Goal: Task Accomplishment & Management: Complete application form

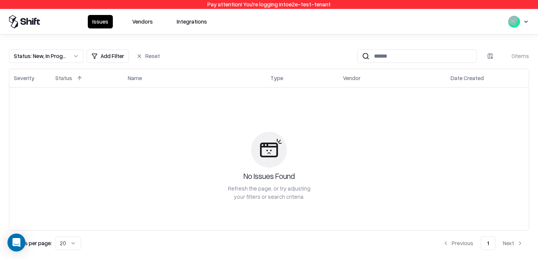
click at [147, 24] on button "Vendors" at bounding box center [143, 21] width 30 height 13
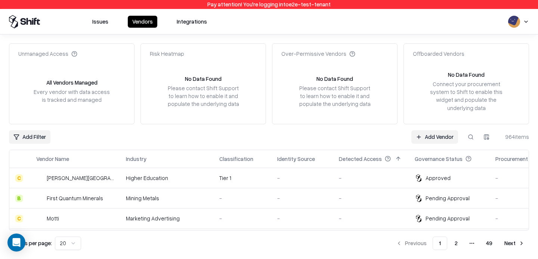
click at [468, 139] on button at bounding box center [470, 136] width 13 height 13
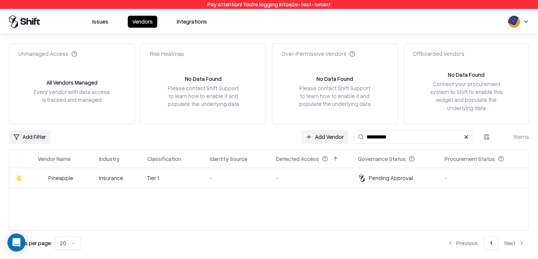
type input "*********"
click at [219, 174] on div "-" at bounding box center [237, 178] width 55 height 8
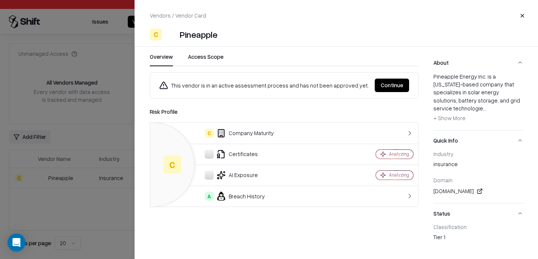
click at [391, 89] on button "Continue" at bounding box center [392, 84] width 34 height 13
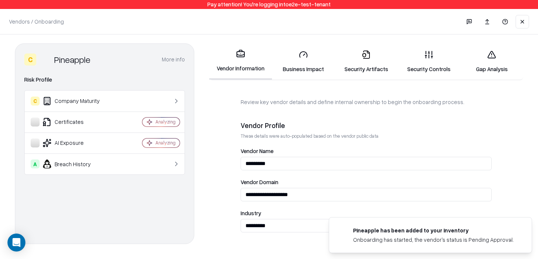
click at [509, 50] on link "Gap Analysis" at bounding box center [491, 61] width 63 height 35
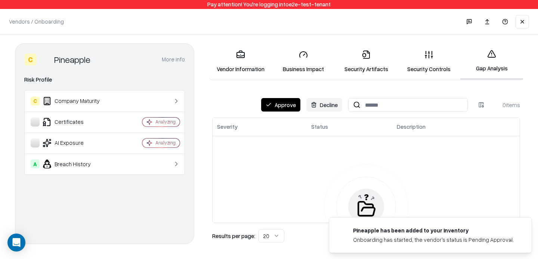
click at [273, 101] on button "Approve" at bounding box center [280, 104] width 39 height 13
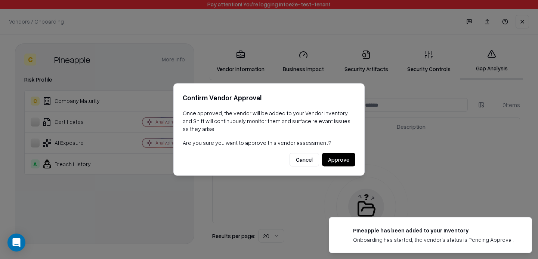
click at [341, 157] on button "Approve" at bounding box center [338, 159] width 33 height 13
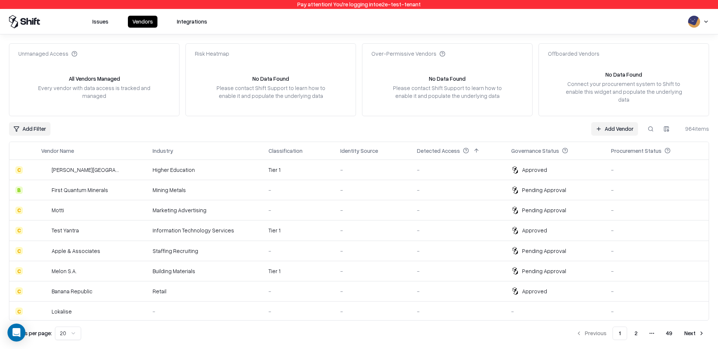
click at [538, 124] on button at bounding box center [650, 128] width 13 height 13
type input "****"
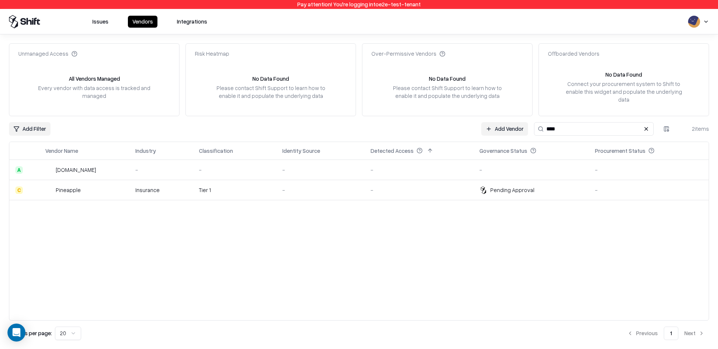
click at [422, 186] on div "-" at bounding box center [418, 190] width 97 height 8
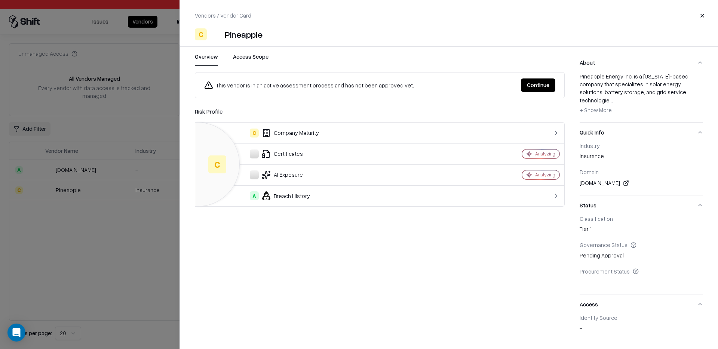
click at [538, 89] on button "Continue" at bounding box center [538, 84] width 34 height 13
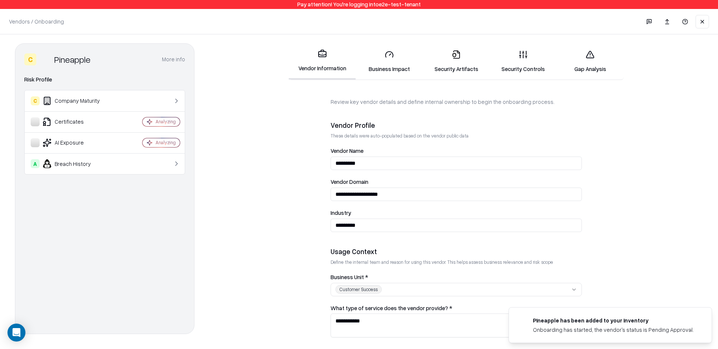
click at [538, 54] on link "Gap Analysis" at bounding box center [590, 61] width 67 height 35
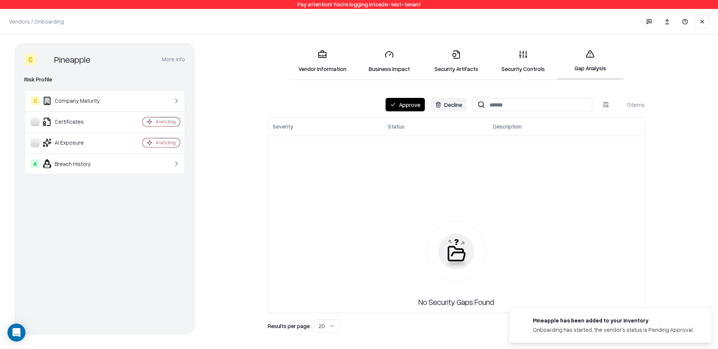
click at [413, 105] on button "Approve" at bounding box center [404, 104] width 39 height 13
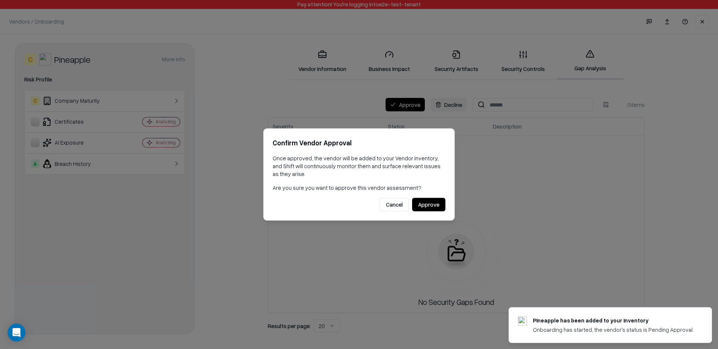
click at [423, 206] on button "Approve" at bounding box center [428, 204] width 33 height 13
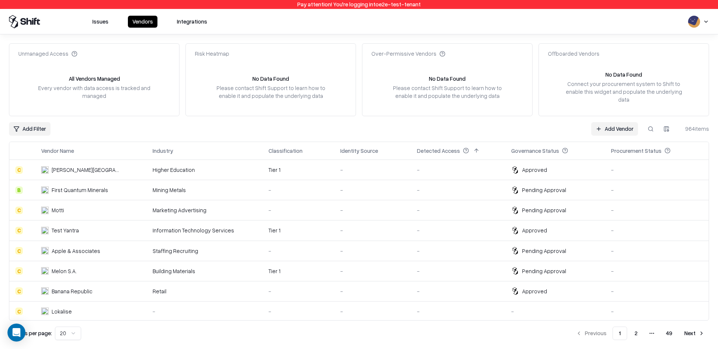
click at [538, 122] on button at bounding box center [650, 128] width 13 height 13
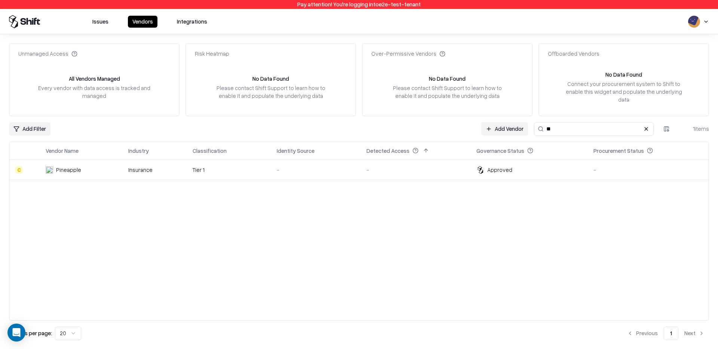
type input "***"
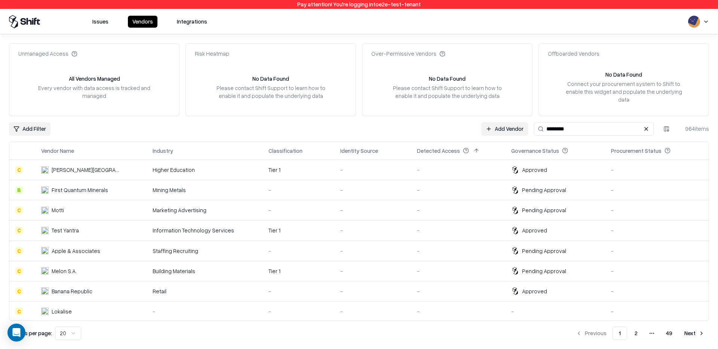
type input "*********"
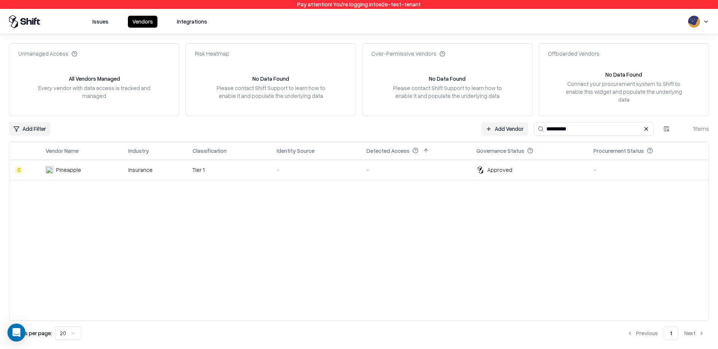
click at [500, 122] on link "Add Vendor" at bounding box center [504, 128] width 47 height 13
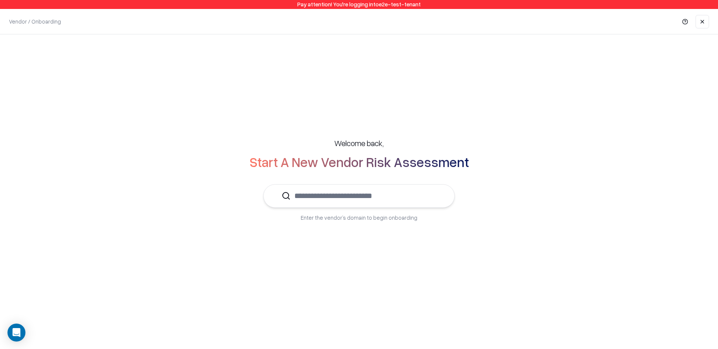
click at [355, 195] on input "text" at bounding box center [363, 196] width 146 height 23
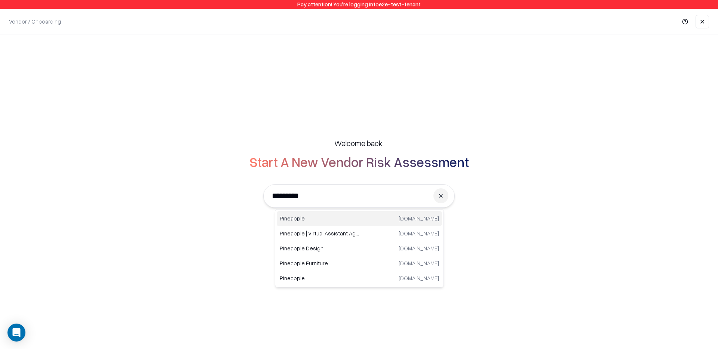
click at [312, 218] on p "Pineapple" at bounding box center [320, 219] width 80 height 8
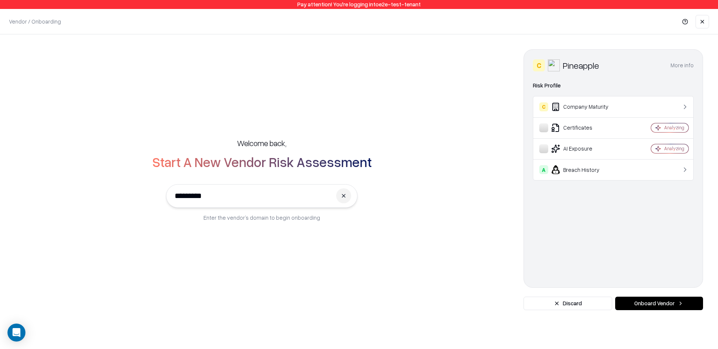
type input "*********"
click at [538, 258] on button "Onboard Vendor" at bounding box center [659, 303] width 88 height 13
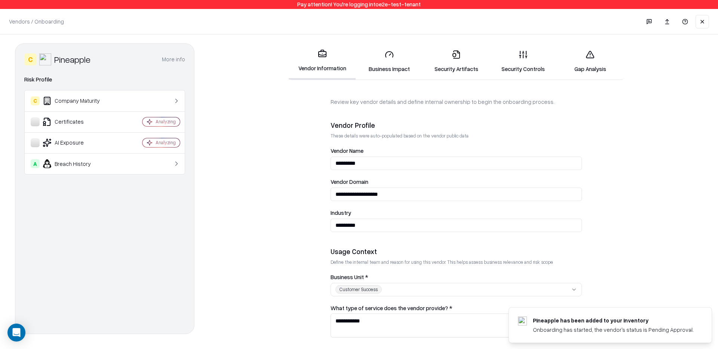
click at [532, 58] on link "Security Controls" at bounding box center [523, 61] width 67 height 35
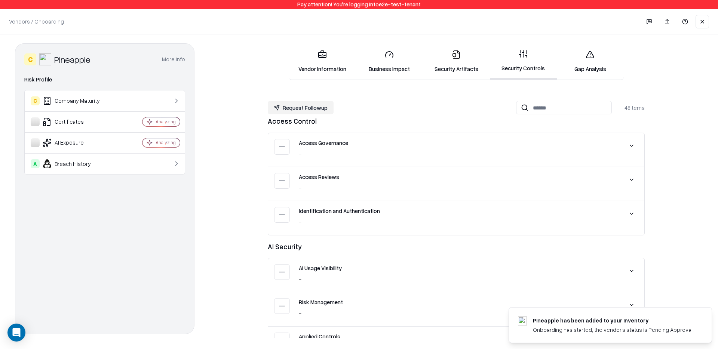
click at [317, 52] on link "Vendor Information" at bounding box center [322, 61] width 67 height 35
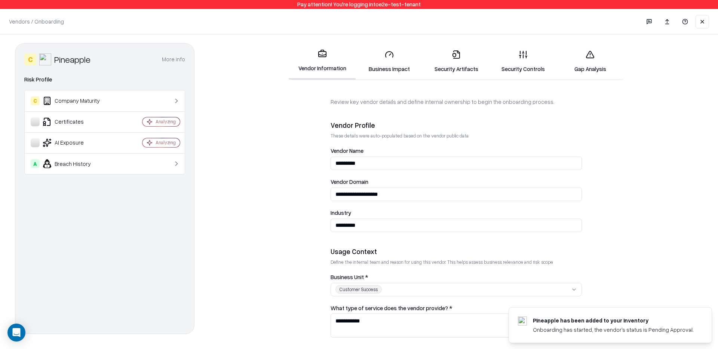
scroll to position [349, 0]
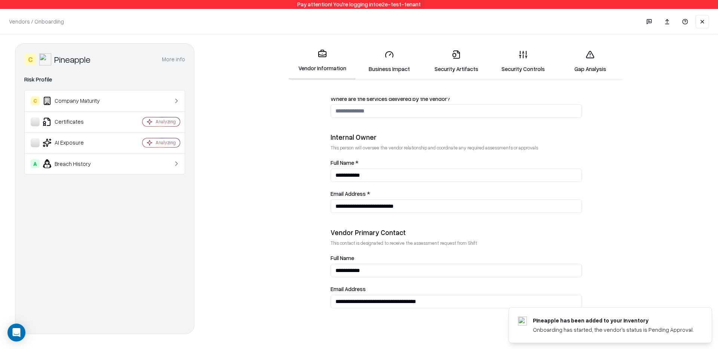
click at [384, 258] on input "**********" at bounding box center [455, 301] width 251 height 13
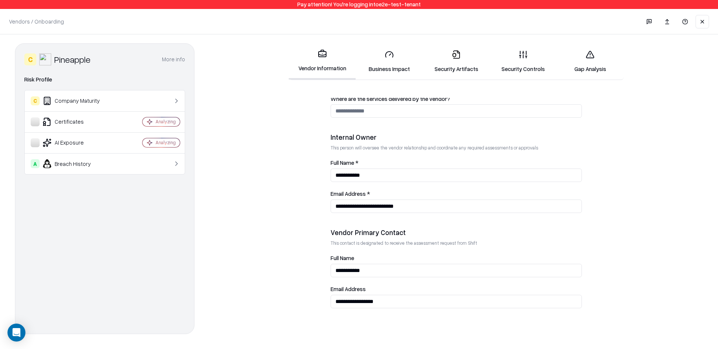
click at [384, 258] on input "**********" at bounding box center [455, 301] width 251 height 13
type input "**********"
click at [396, 258] on label "Email Address" at bounding box center [455, 289] width 251 height 6
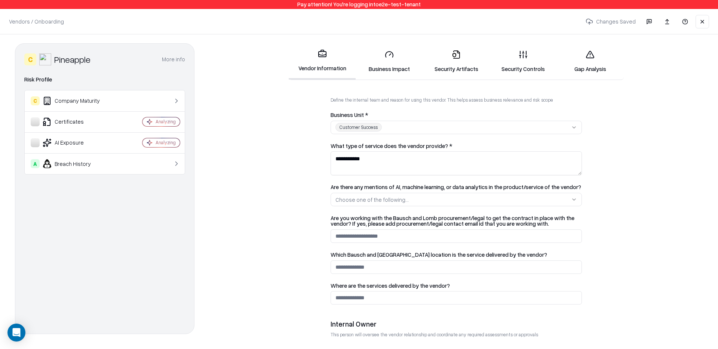
scroll to position [1, 0]
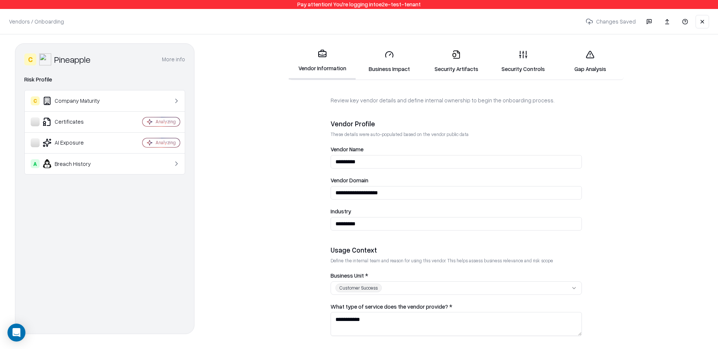
click at [537, 66] on link "Security Controls" at bounding box center [523, 61] width 67 height 35
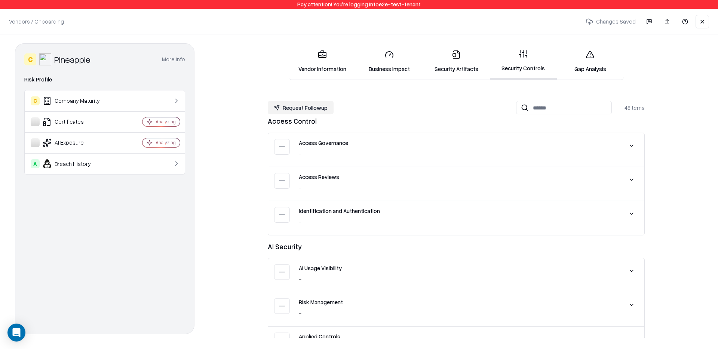
click at [444, 53] on link "Security Artifacts" at bounding box center [455, 61] width 67 height 35
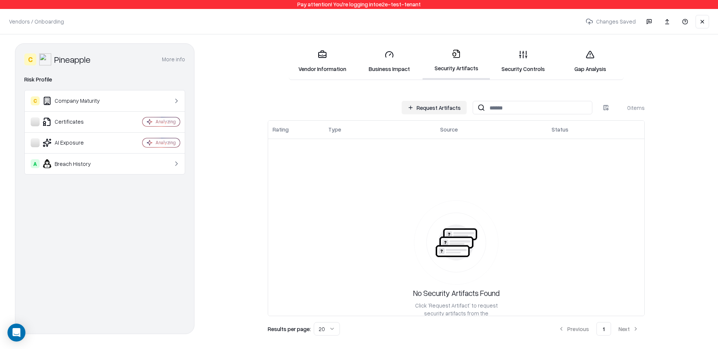
click at [446, 111] on button "Request Artifacts" at bounding box center [433, 107] width 65 height 13
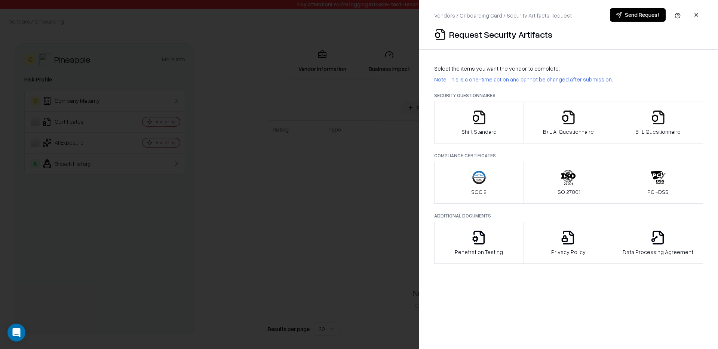
click at [538, 124] on icon "button" at bounding box center [657, 117] width 15 height 15
click at [538, 130] on button "B+L Questionnaire" at bounding box center [658, 123] width 90 height 42
click at [538, 118] on div "B+L AI Questionnaire" at bounding box center [568, 123] width 51 height 26
click at [538, 17] on button "Send Request" at bounding box center [638, 14] width 56 height 13
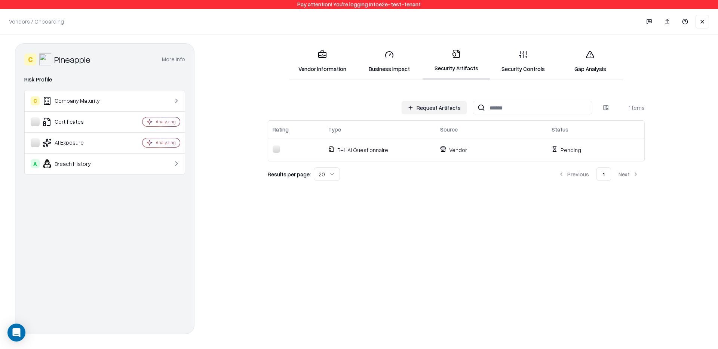
click at [444, 107] on button "Request Artifacts" at bounding box center [433, 107] width 65 height 13
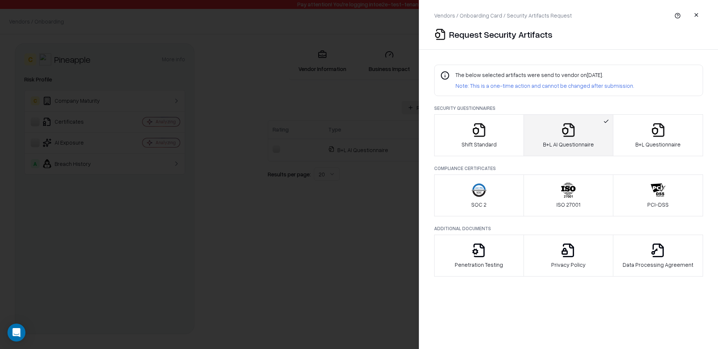
click at [538, 116] on button "B+L Questionnaire" at bounding box center [658, 135] width 90 height 42
click at [538, 17] on button "button" at bounding box center [695, 14] width 13 height 13
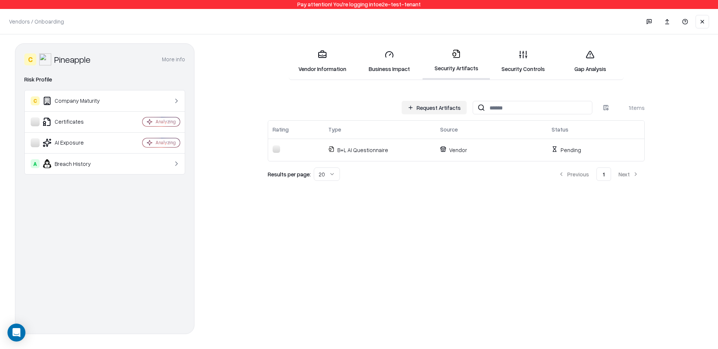
click at [517, 67] on link "Security Controls" at bounding box center [523, 61] width 67 height 35
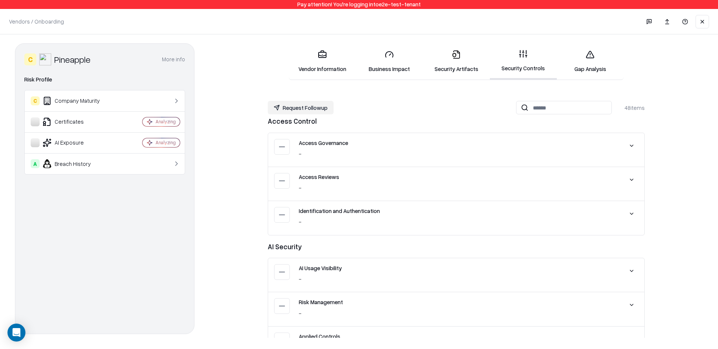
click at [538, 52] on link "Gap Analysis" at bounding box center [590, 61] width 67 height 35
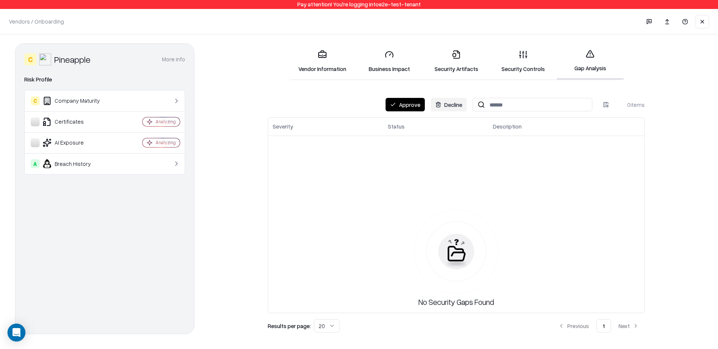
click at [407, 101] on button "Approve" at bounding box center [404, 104] width 39 height 13
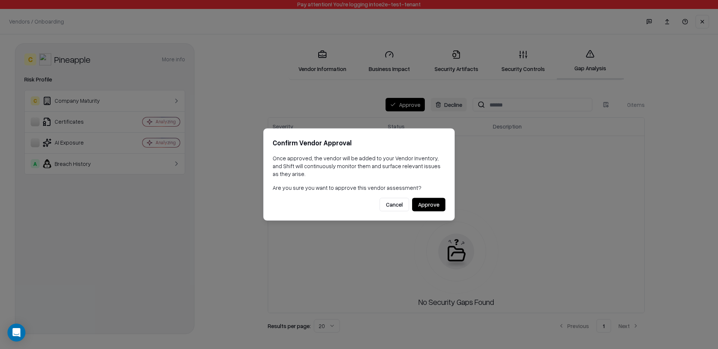
click at [434, 208] on button "Approve" at bounding box center [428, 204] width 33 height 13
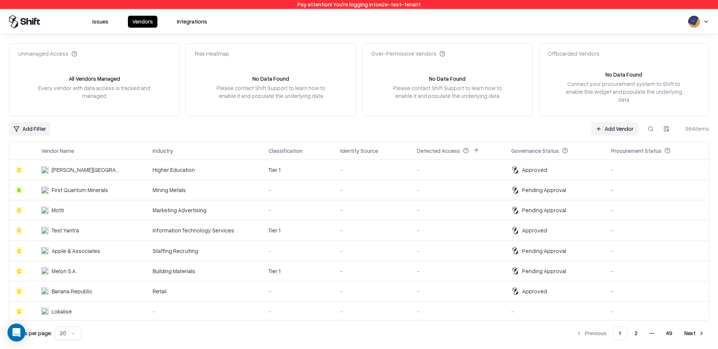
click at [538, 122] on link "Add Vendor" at bounding box center [614, 128] width 47 height 13
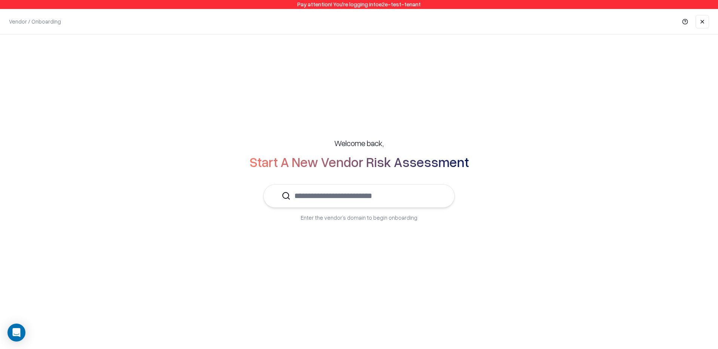
click at [399, 196] on input "text" at bounding box center [363, 196] width 146 height 23
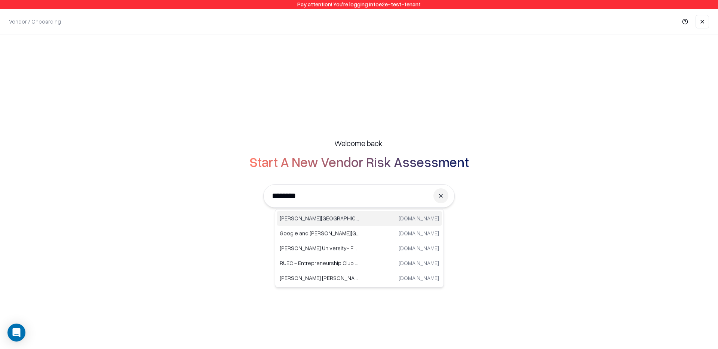
click at [356, 219] on p "[PERSON_NAME][GEOGRAPHIC_DATA]" at bounding box center [320, 219] width 80 height 8
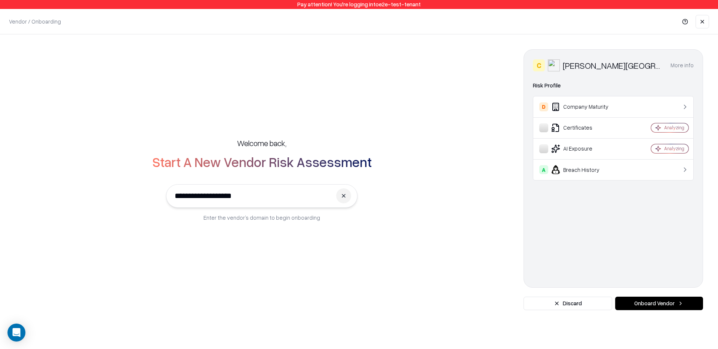
type input "**********"
click at [341, 202] on button at bounding box center [343, 195] width 15 height 15
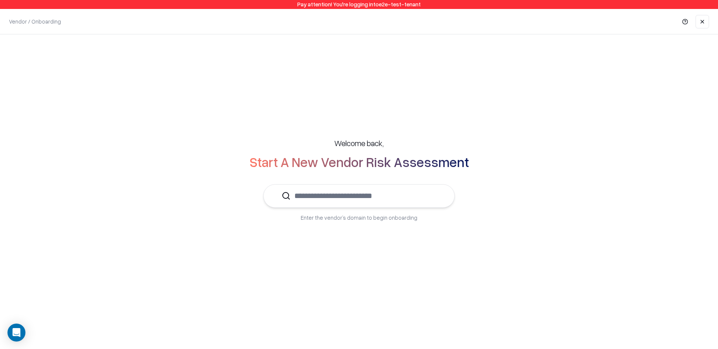
click at [259, 197] on div "Welcome back, Start A New Vendor Risk Assessment Enter the vendor’s domain to b…" at bounding box center [359, 180] width 688 height 114
click at [331, 192] on input "text" at bounding box center [363, 196] width 146 height 23
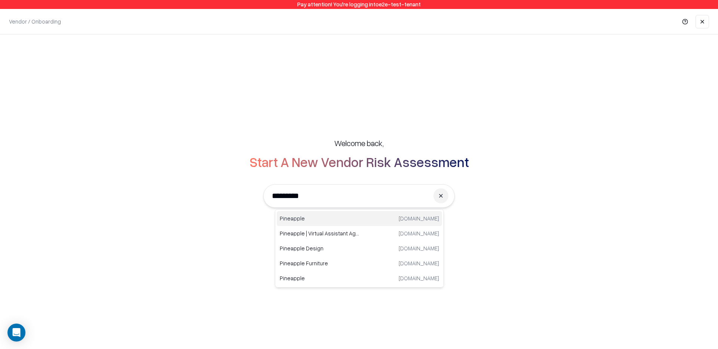
click at [324, 216] on p "Pineapple" at bounding box center [320, 219] width 80 height 8
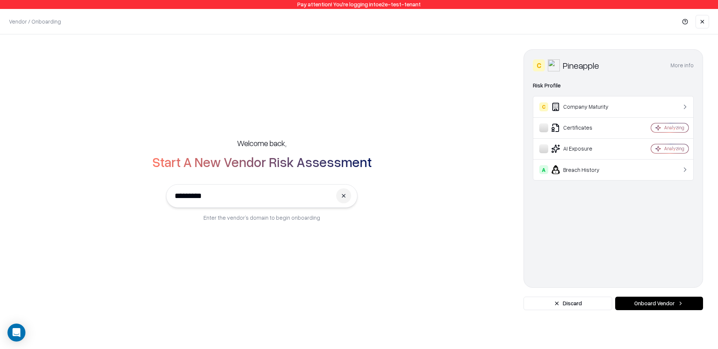
type input "*********"
click at [538, 258] on button "Onboard Vendor" at bounding box center [659, 303] width 88 height 13
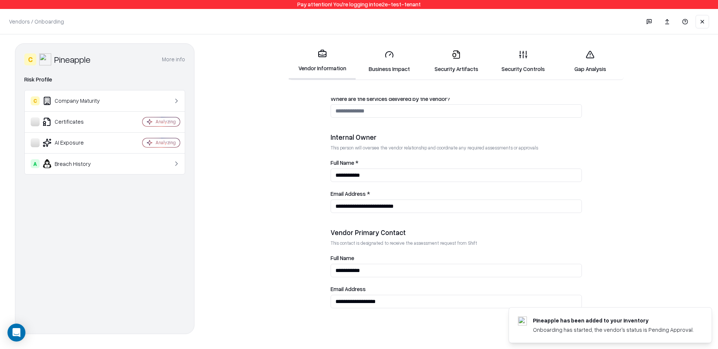
scroll to position [41, 0]
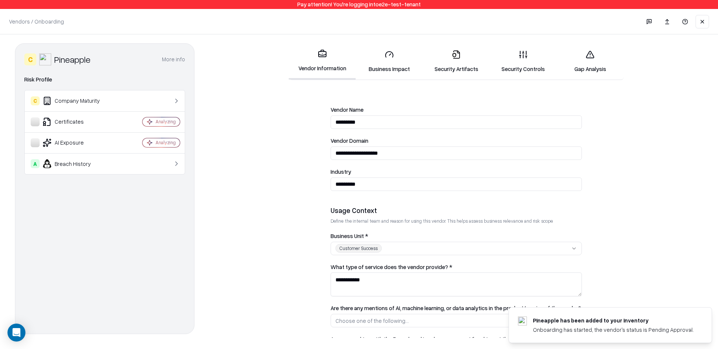
click at [468, 65] on link "Security Artifacts" at bounding box center [455, 61] width 67 height 35
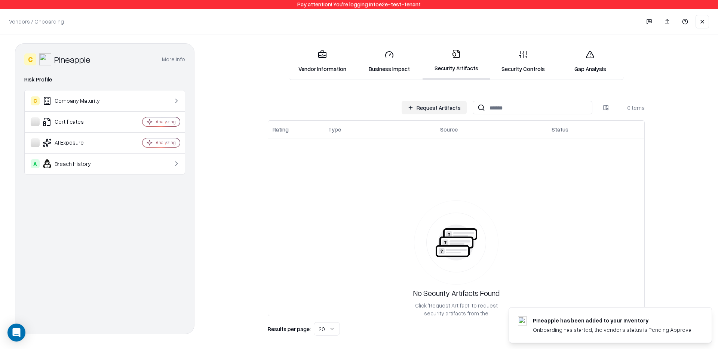
click at [527, 59] on link "Security Controls" at bounding box center [523, 61] width 67 height 35
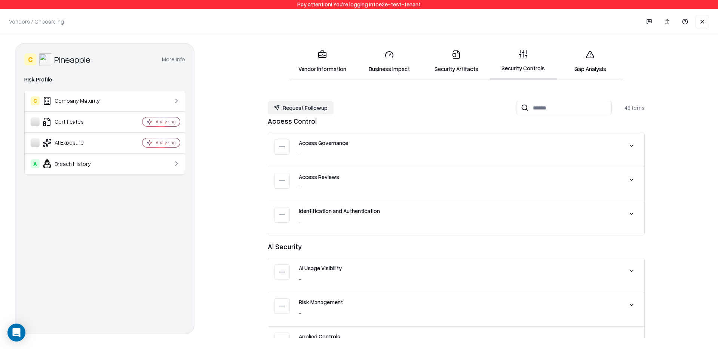
click at [462, 61] on link "Security Artifacts" at bounding box center [455, 61] width 67 height 35
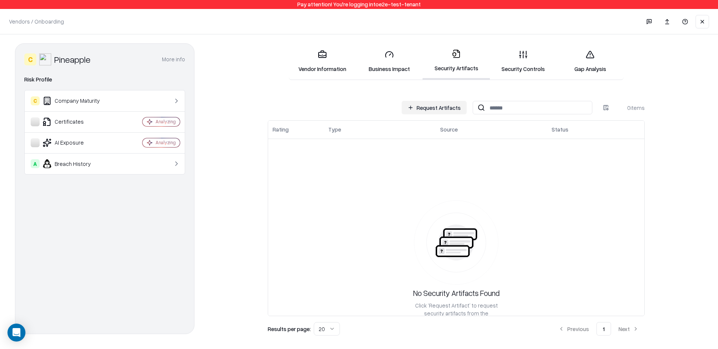
click at [435, 108] on button "Request Artifacts" at bounding box center [433, 107] width 65 height 13
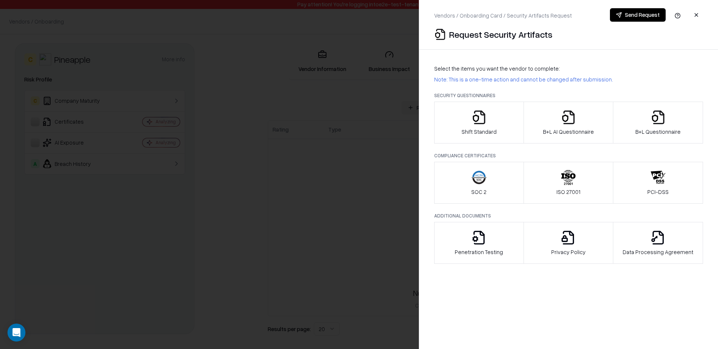
click at [538, 136] on button "B+L AI Questionnaire" at bounding box center [568, 123] width 90 height 42
click at [538, 115] on button "B+L Questionnaire" at bounding box center [658, 123] width 90 height 42
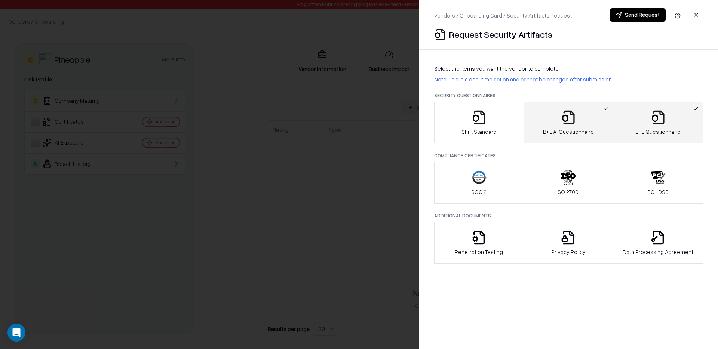
click at [538, 12] on button "Send Request" at bounding box center [638, 14] width 56 height 13
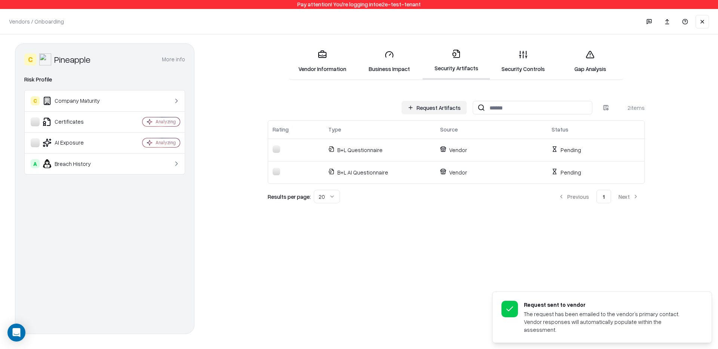
click at [538, 61] on link "Security Controls" at bounding box center [523, 61] width 67 height 35
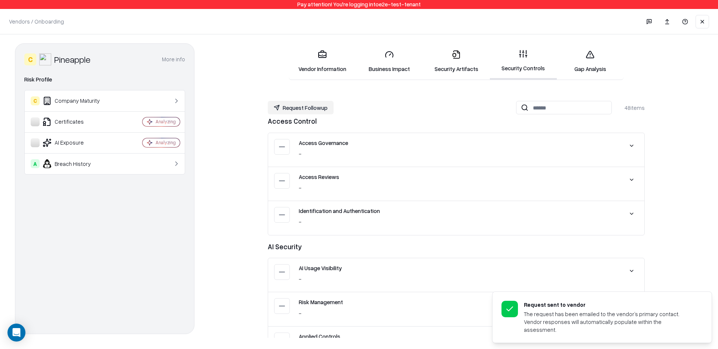
click at [515, 69] on link "Security Controls" at bounding box center [523, 61] width 67 height 36
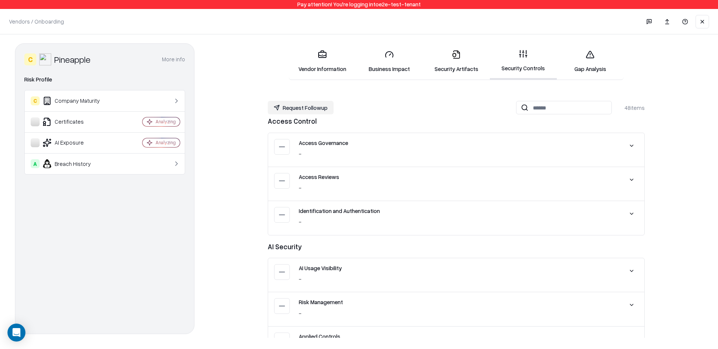
click at [538, 73] on link "Gap Analysis" at bounding box center [590, 61] width 67 height 35
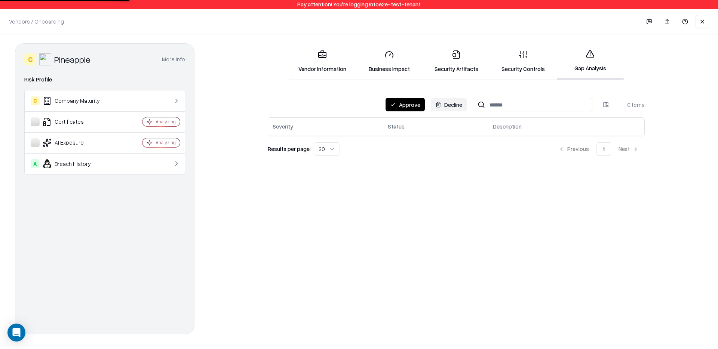
click at [401, 107] on button "Approve" at bounding box center [404, 104] width 39 height 13
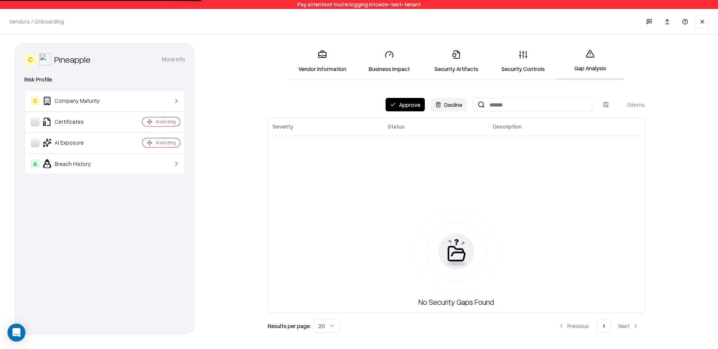
click at [406, 109] on button "Approve" at bounding box center [404, 104] width 39 height 13
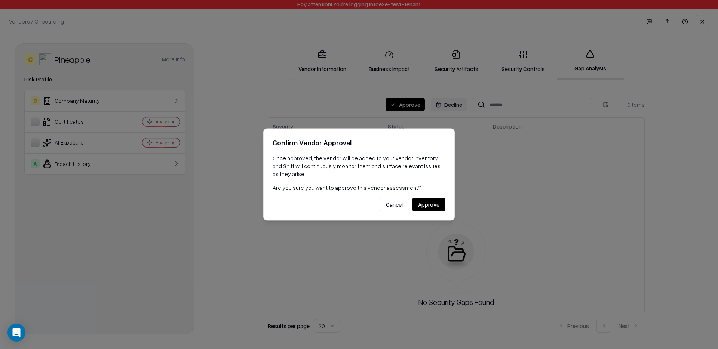
click at [424, 203] on button "Approve" at bounding box center [428, 204] width 33 height 13
